Goal: Task Accomplishment & Management: Use online tool/utility

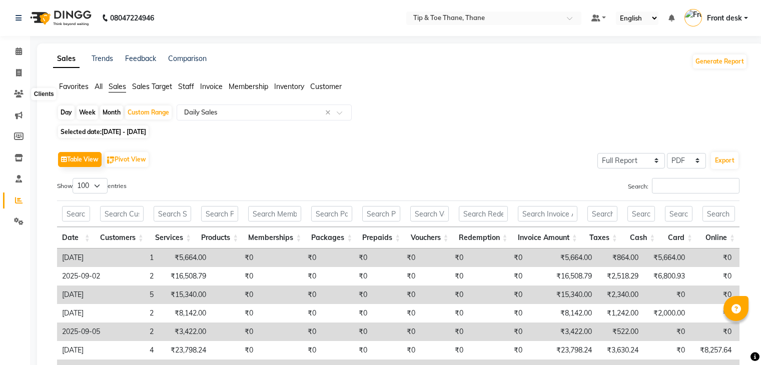
select select "full_report"
select select "pdf"
select select "100"
drag, startPoint x: 25, startPoint y: 71, endPoint x: 176, endPoint y: 11, distance: 162.5
click at [25, 71] on span at bounding box center [19, 74] width 18 height 12
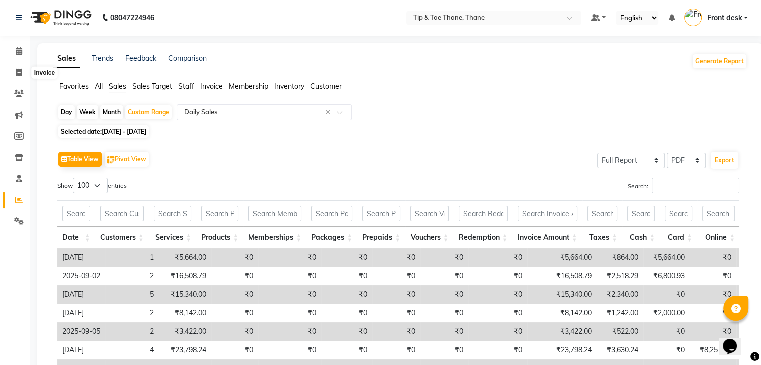
select select "service"
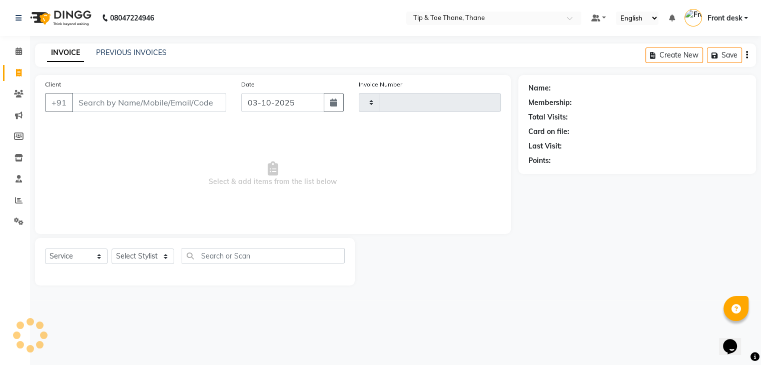
type input "0502"
select select "5603"
